Goal: Task Accomplishment & Management: Manage account settings

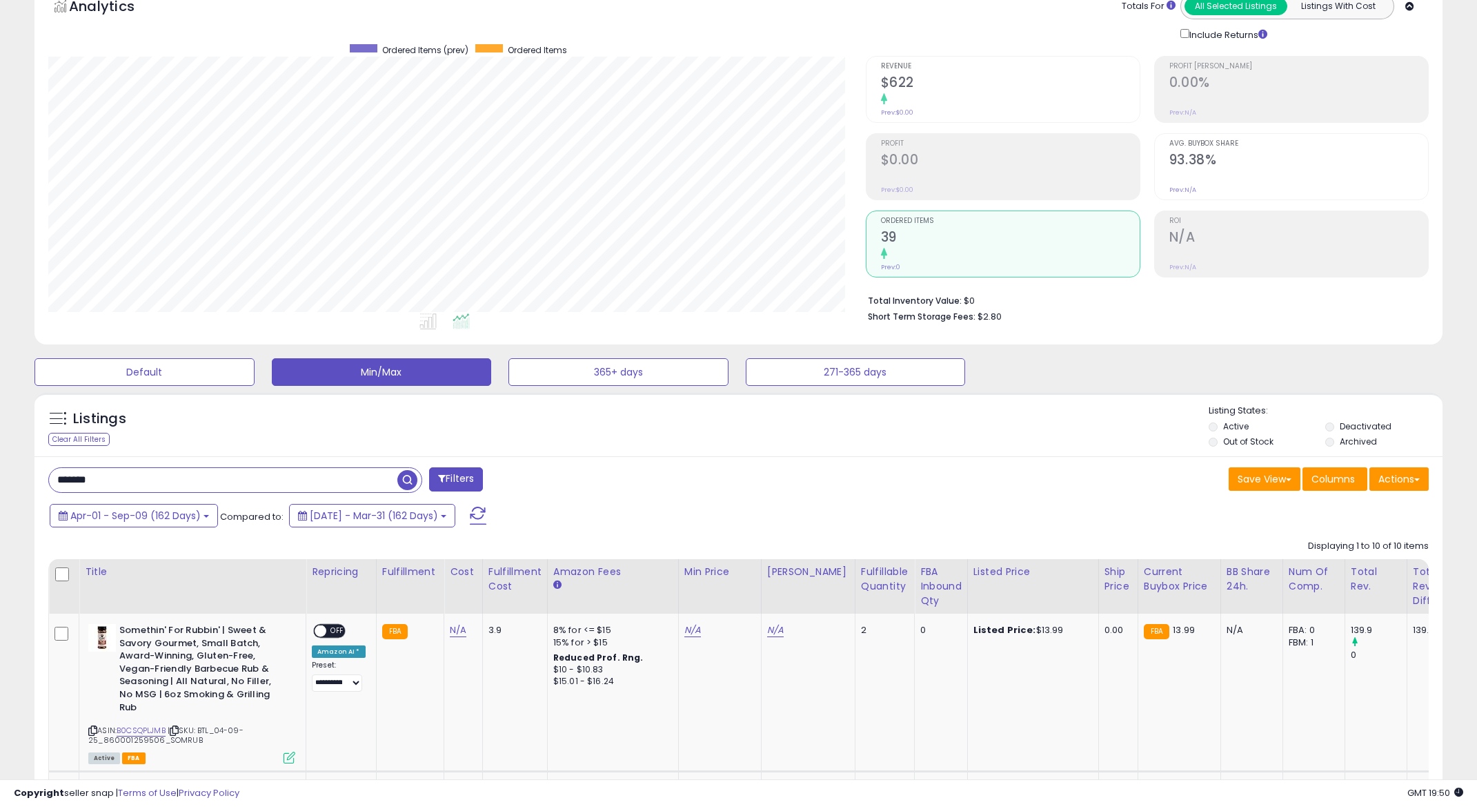
scroll to position [33, 0]
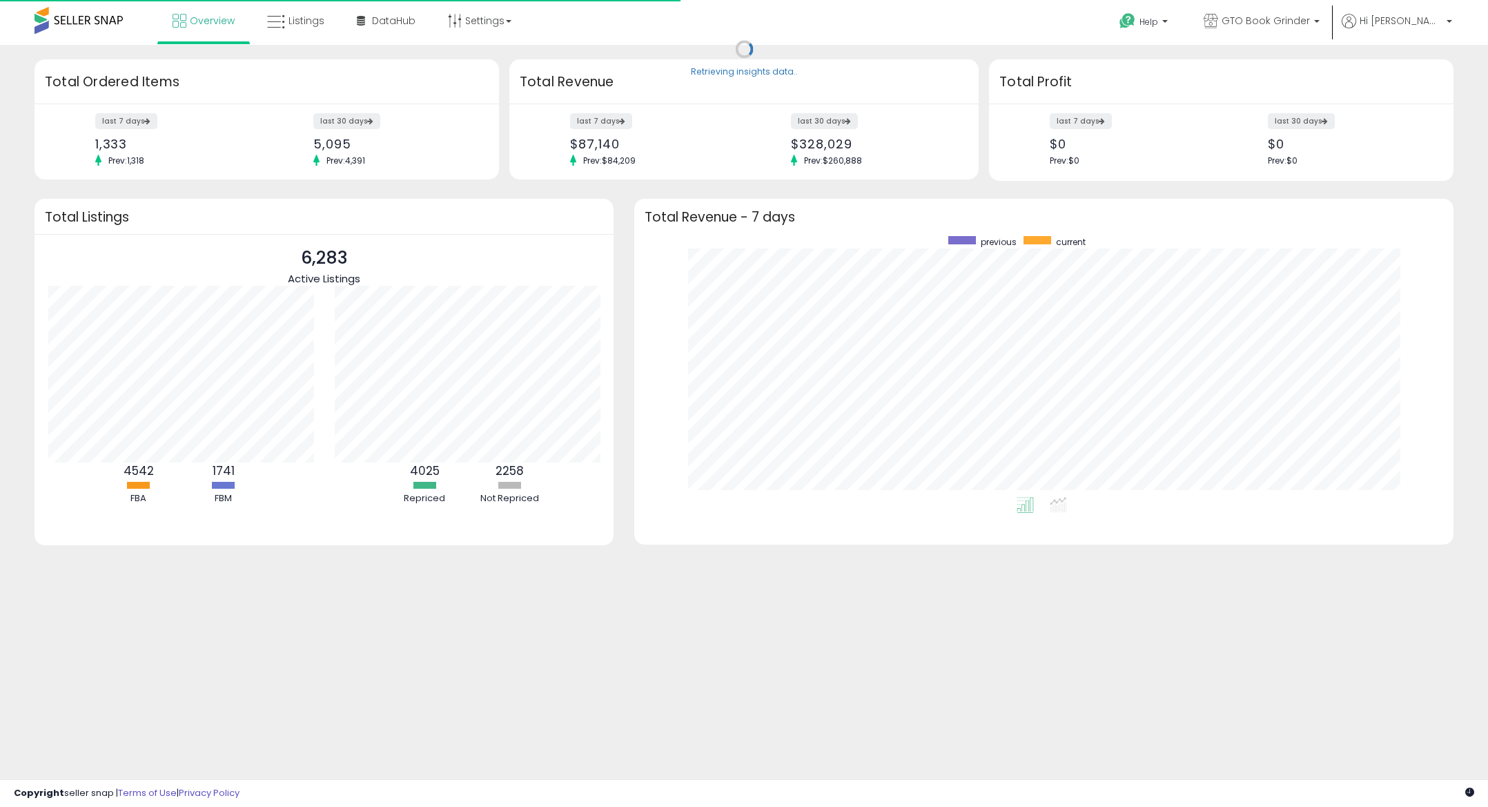
scroll to position [261, 791]
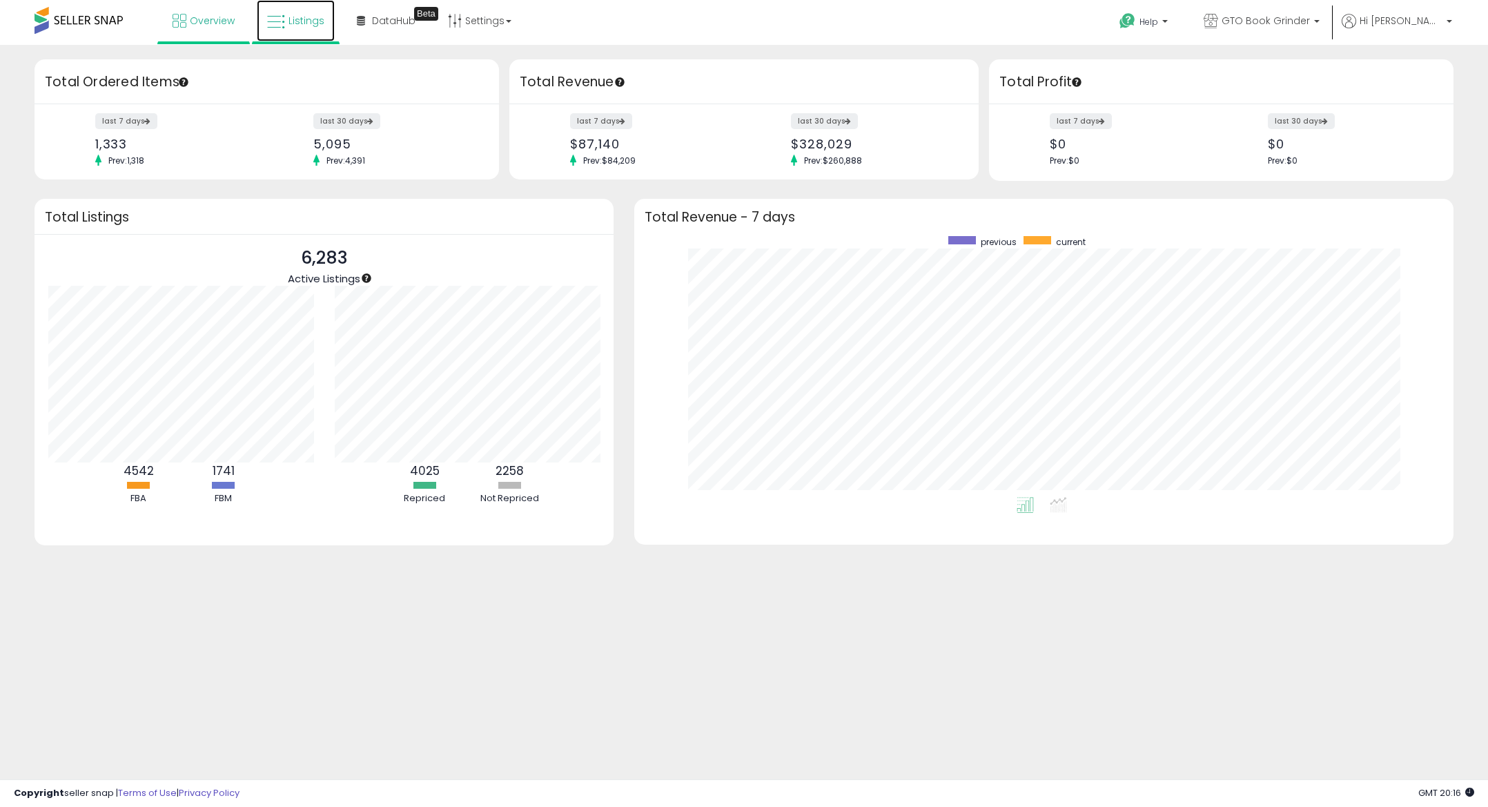
click at [297, 21] on span "Listings" at bounding box center [306, 21] width 36 height 14
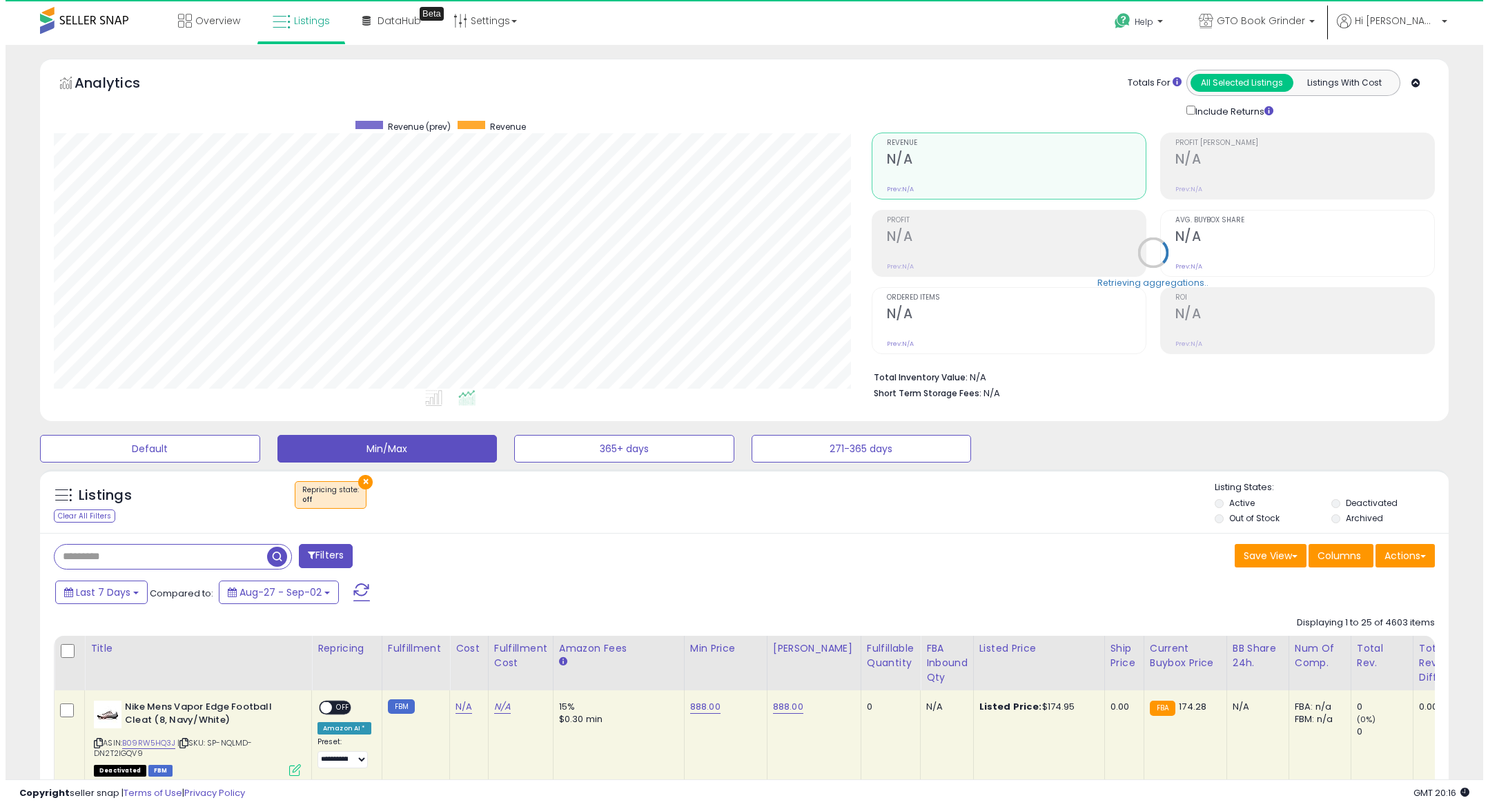
scroll to position [283, 818]
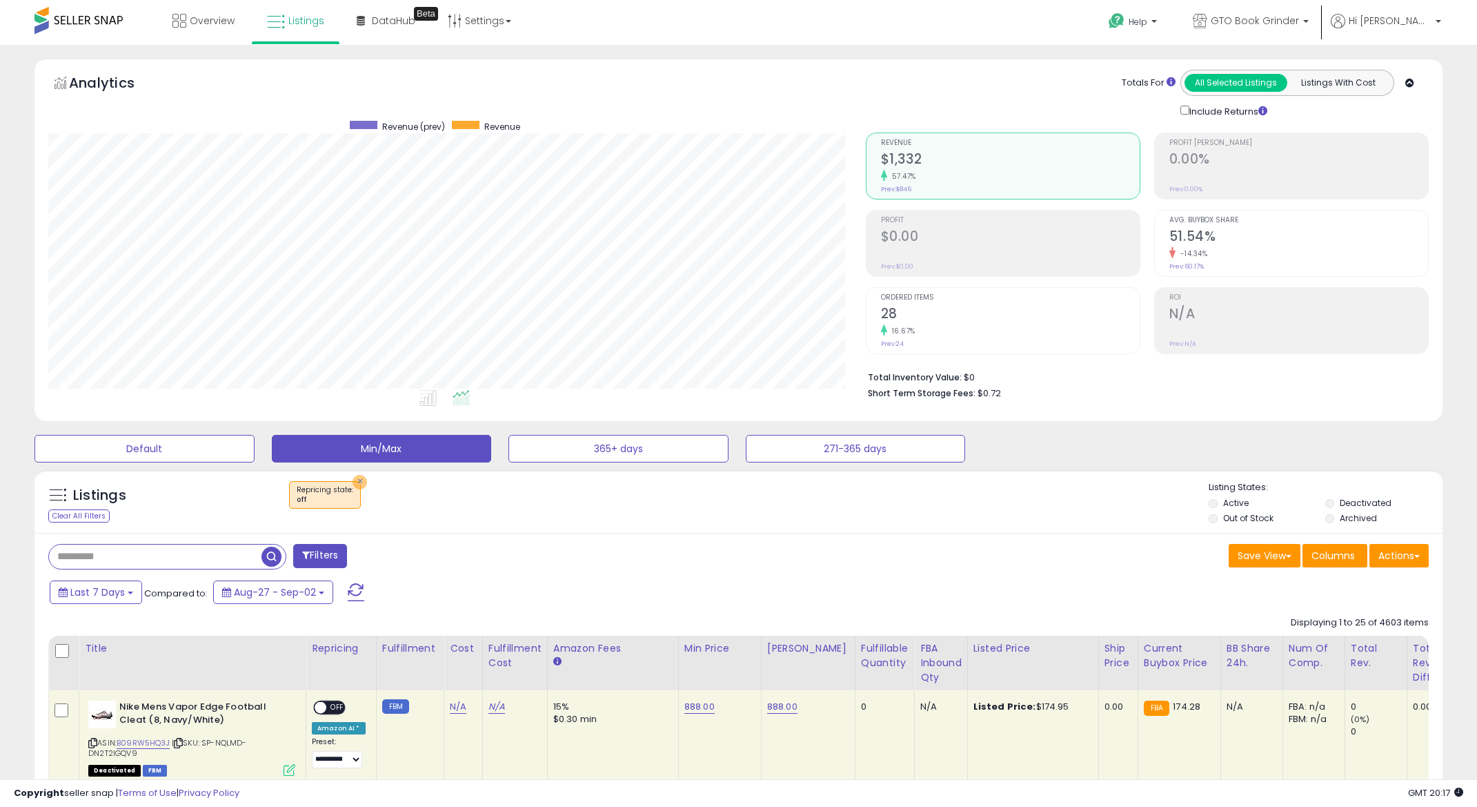
click at [362, 484] on button "×" at bounding box center [360, 482] width 14 height 14
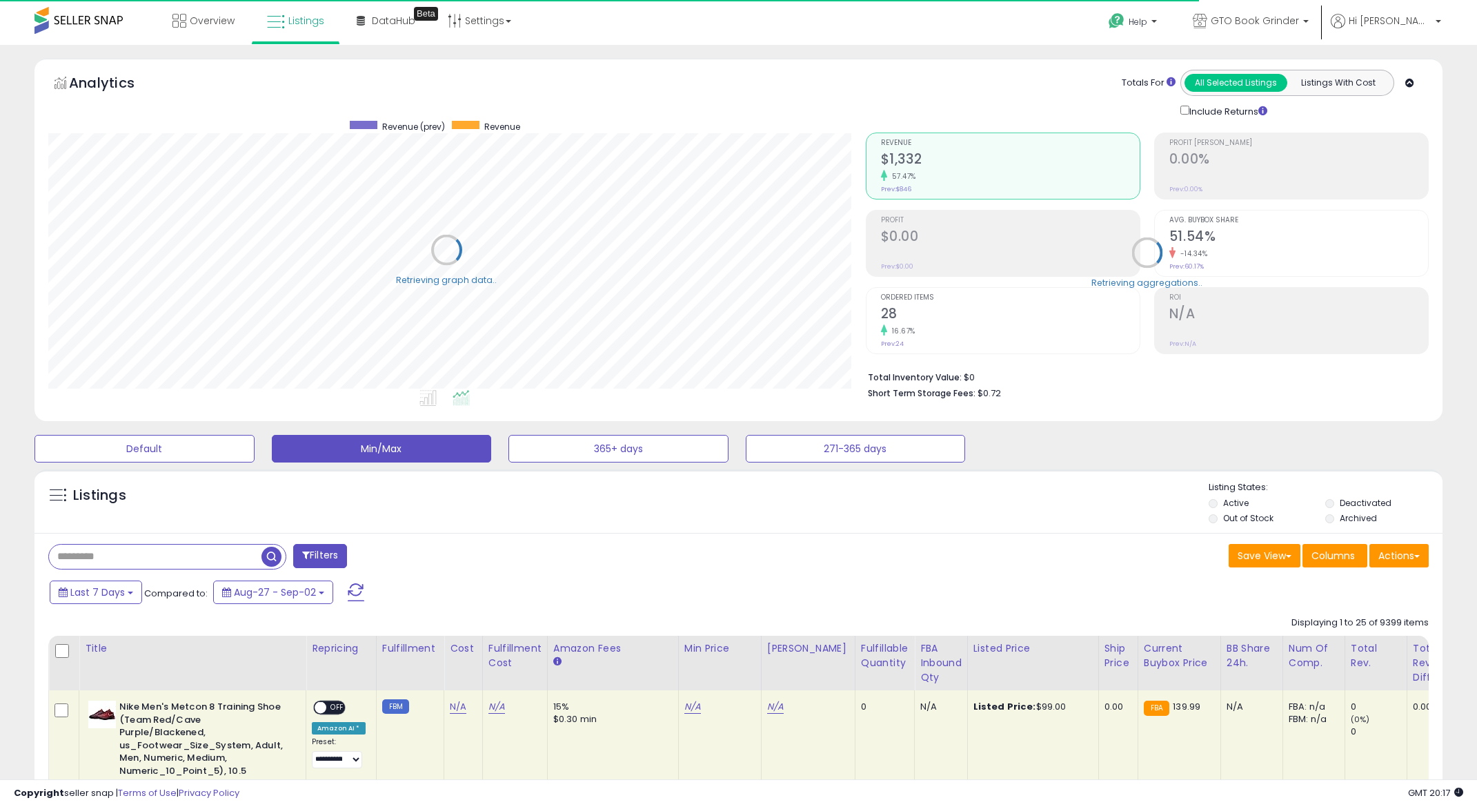
scroll to position [689711, 689176]
click at [1342, 520] on label "Archived" at bounding box center [1358, 518] width 37 height 12
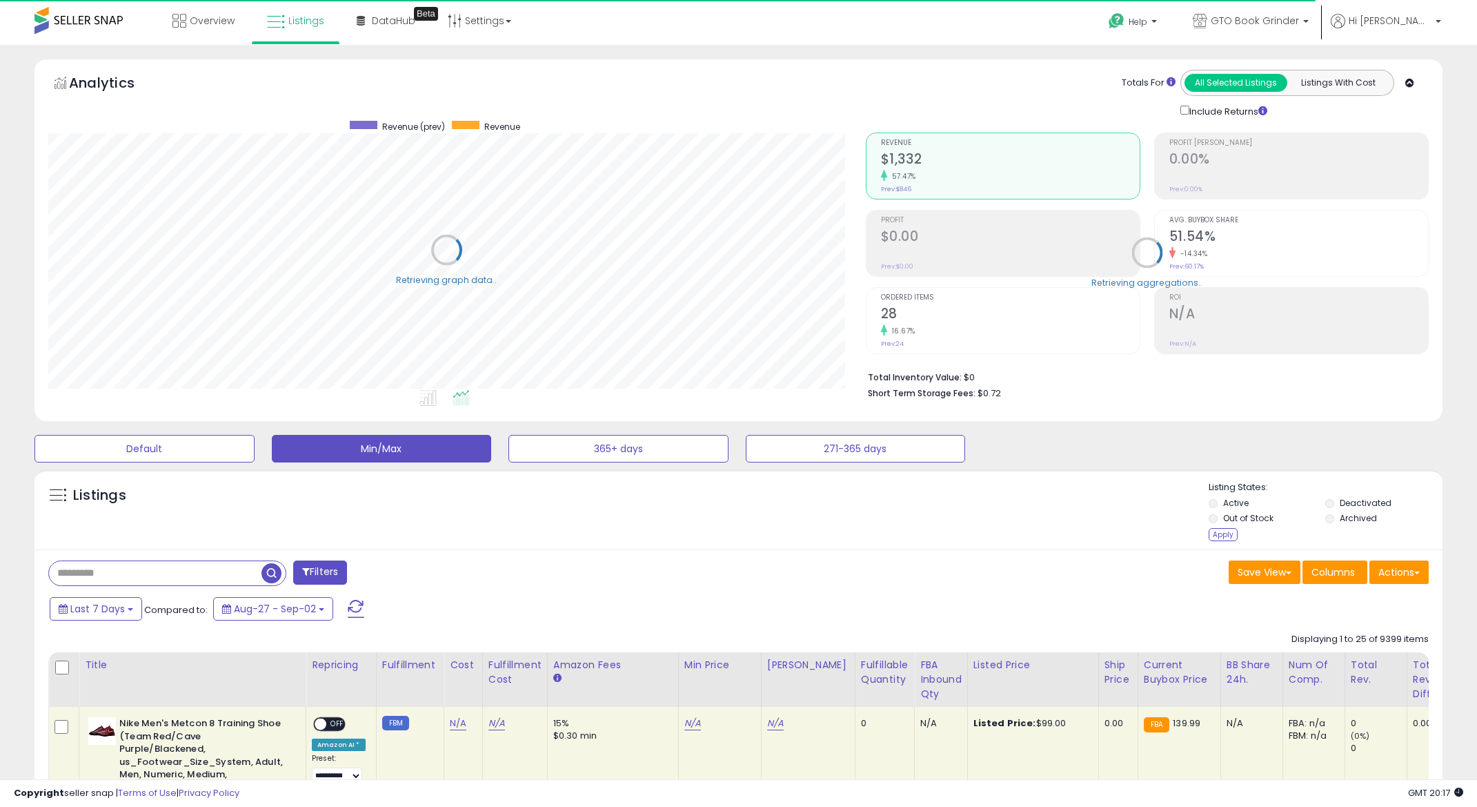
click at [1223, 539] on div "Apply" at bounding box center [1223, 534] width 29 height 13
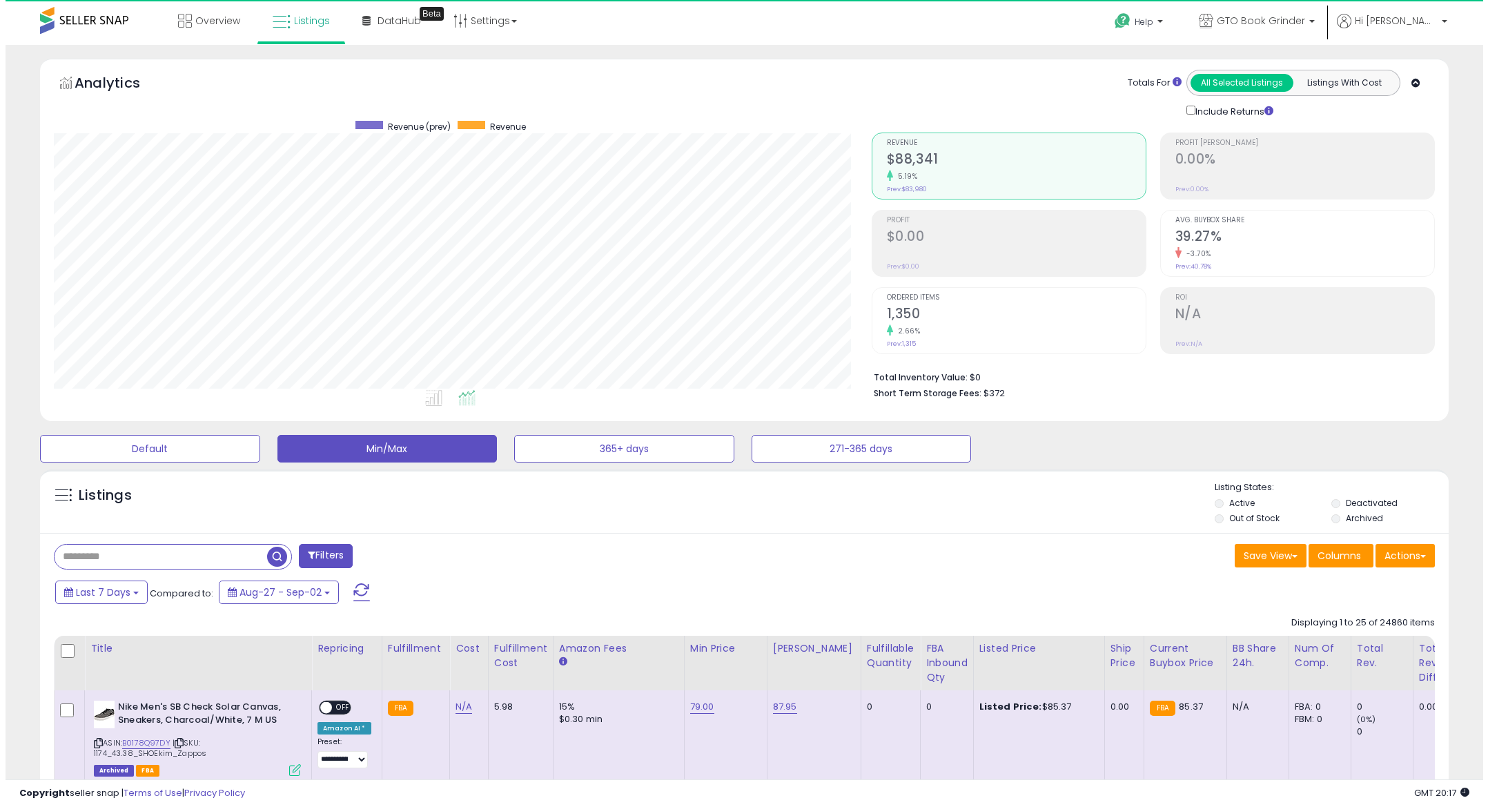
scroll to position [283, 818]
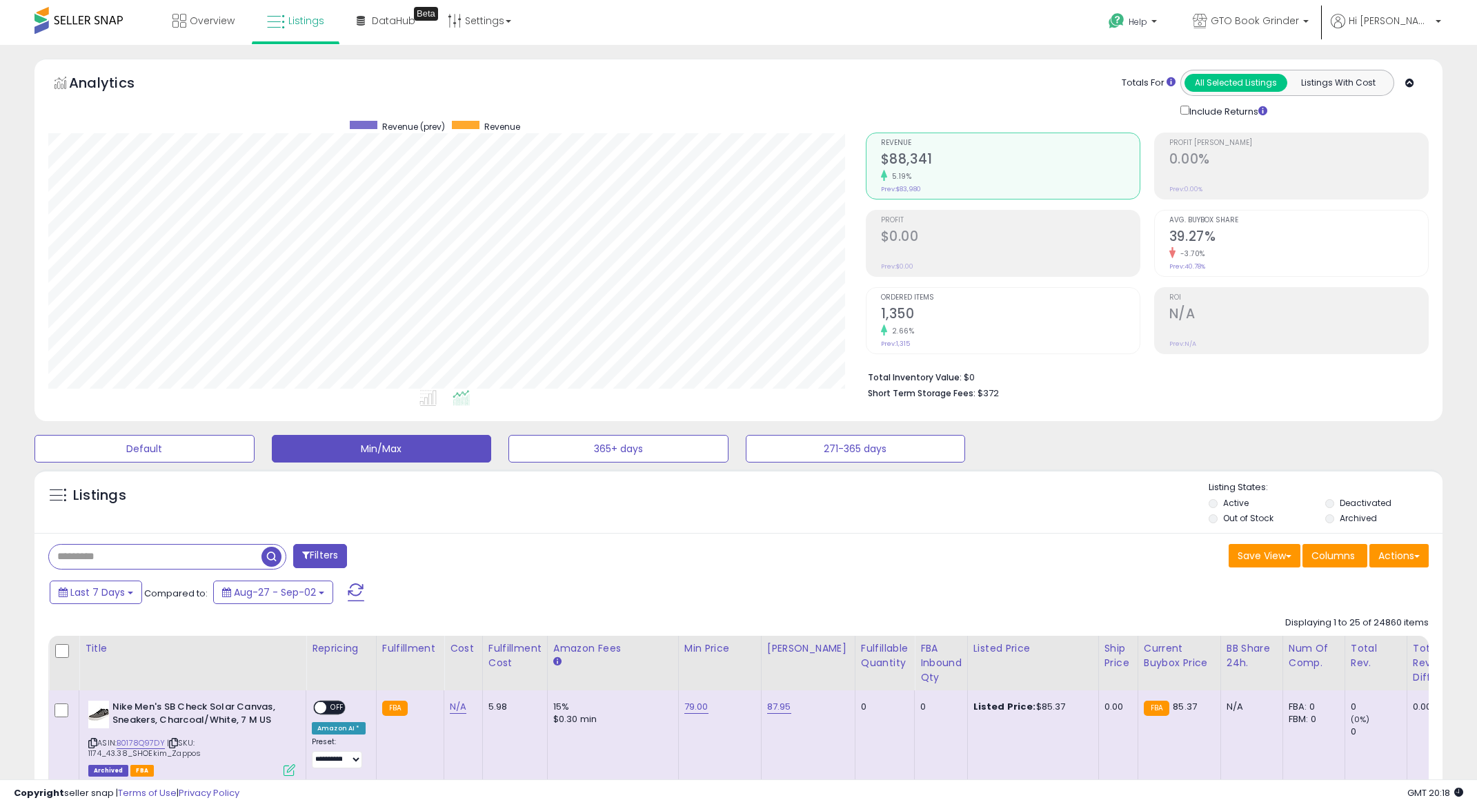
click at [129, 566] on input "text" at bounding box center [155, 556] width 213 height 24
paste input "**********"
type input "**********"
click at [404, 561] on span "button" at bounding box center [407, 556] width 20 height 20
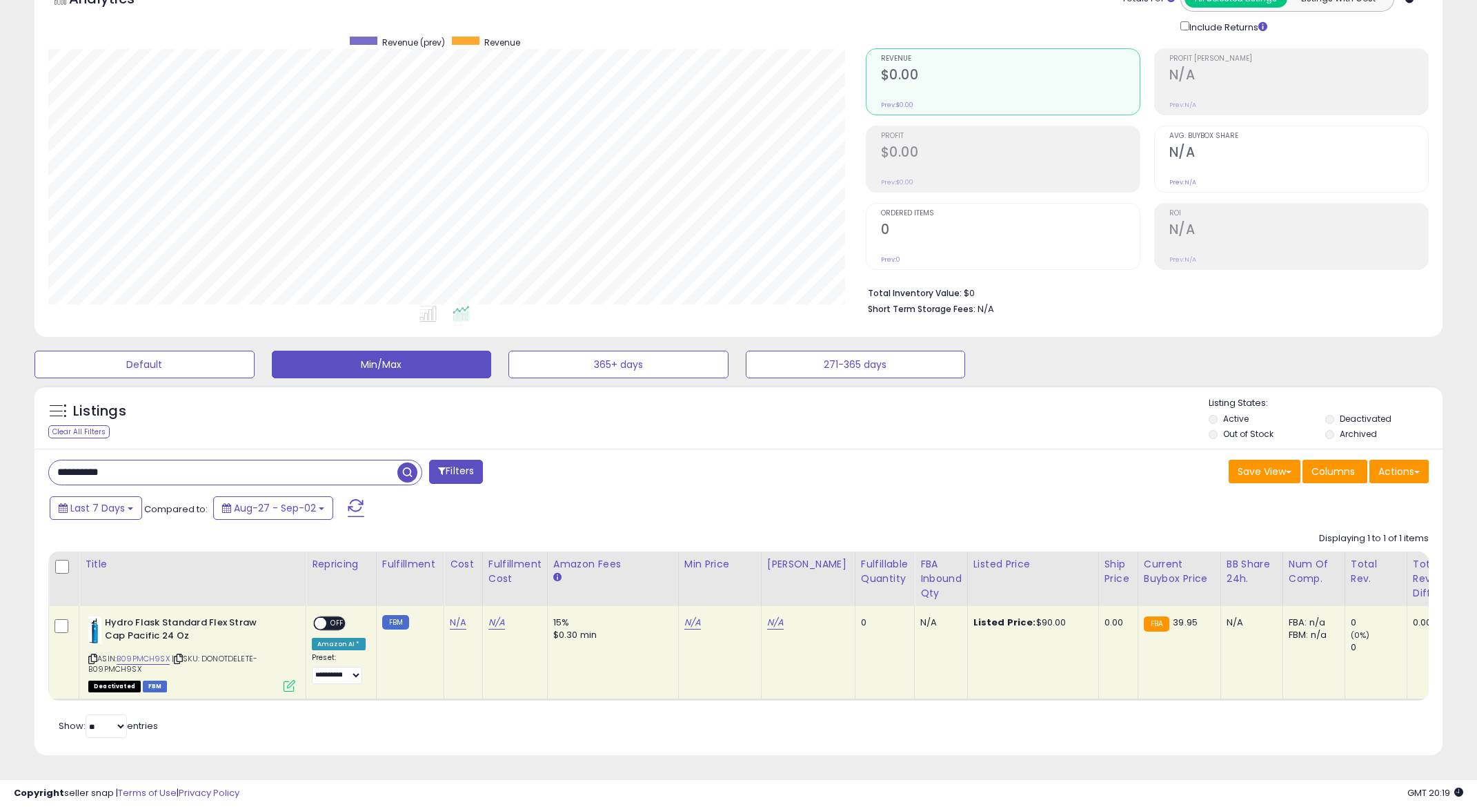
drag, startPoint x: 635, startPoint y: 379, endPoint x: 571, endPoint y: 417, distance: 74.6
click at [571, 417] on div "Listings Clear All Filters Listing States:" at bounding box center [738, 420] width 1408 height 47
